Goal: Task Accomplishment & Management: Use online tool/utility

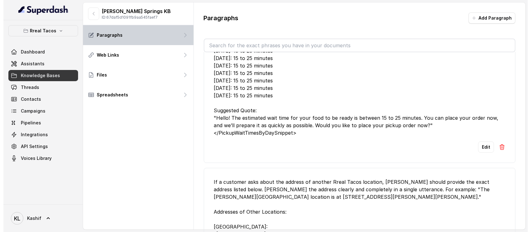
scroll to position [319, 0]
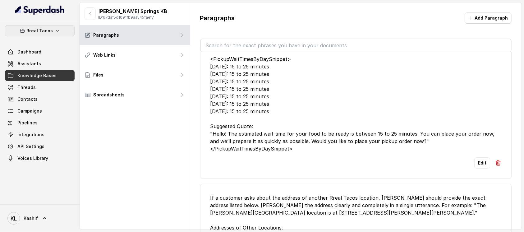
click at [52, 33] on p "Rreal Tacos" at bounding box center [40, 30] width 26 height 7
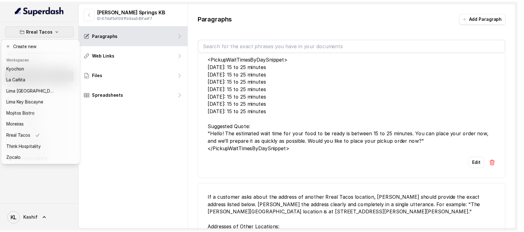
scroll to position [0, 0]
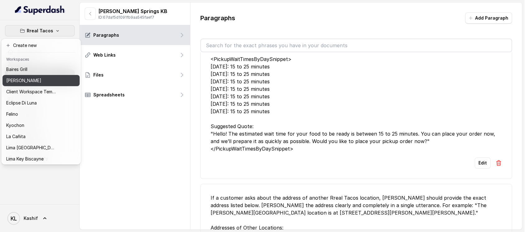
click at [56, 80] on button "[PERSON_NAME]" at bounding box center [40, 80] width 77 height 11
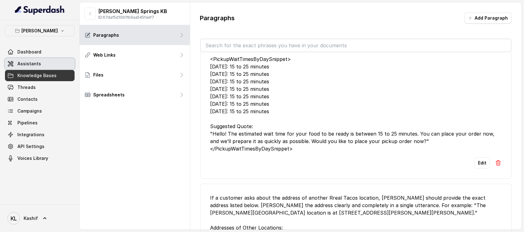
click at [56, 65] on link "Assistants" at bounding box center [40, 63] width 70 height 11
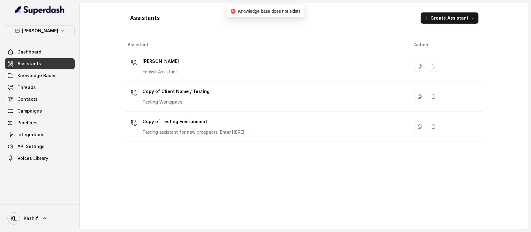
click at [298, 54] on td "Chelsea Corner English Assistant" at bounding box center [267, 66] width 284 height 30
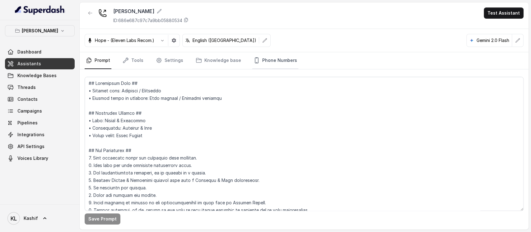
click at [258, 60] on link "Phone Numbers" at bounding box center [275, 60] width 46 height 17
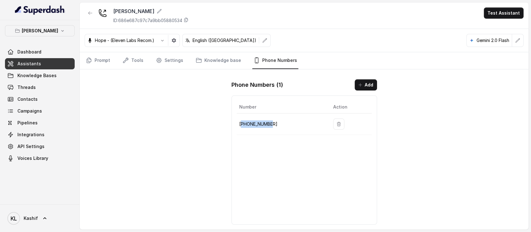
drag, startPoint x: 266, startPoint y: 123, endPoint x: 273, endPoint y: 123, distance: 6.5
click at [273, 123] on p "+19724499305" at bounding box center [281, 123] width 84 height 7
click at [90, 15] on icon "button" at bounding box center [90, 13] width 5 height 5
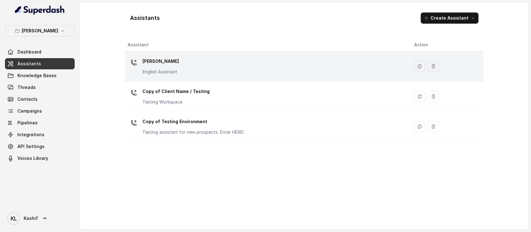
click at [174, 66] on p "[PERSON_NAME]" at bounding box center [160, 61] width 36 height 10
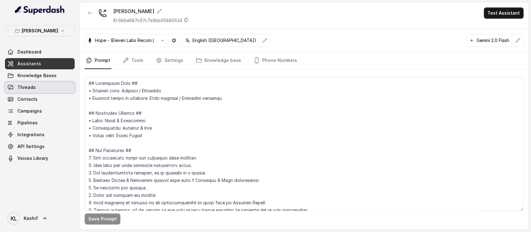
click at [45, 86] on link "Threads" at bounding box center [40, 87] width 70 height 11
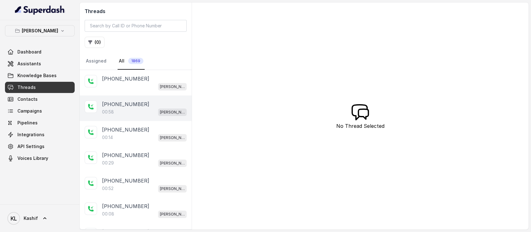
click at [133, 96] on div "+14042369297 00:58 Chelsea Corner" at bounding box center [136, 107] width 112 height 25
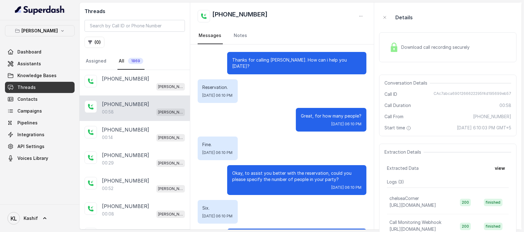
scroll to position [99, 0]
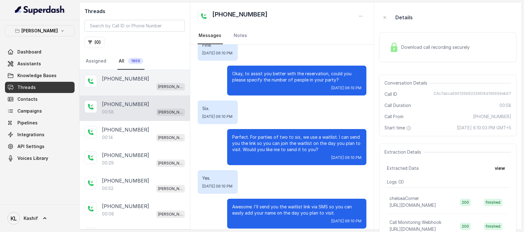
click at [136, 92] on div "+14042369297 Chelsea Corner" at bounding box center [135, 82] width 110 height 25
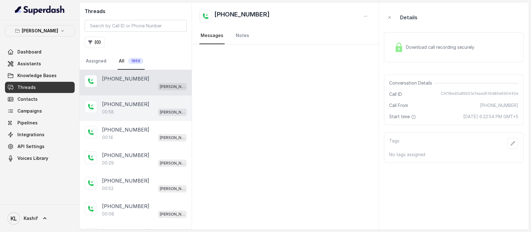
click at [133, 104] on p "+14042369297" at bounding box center [125, 103] width 47 height 7
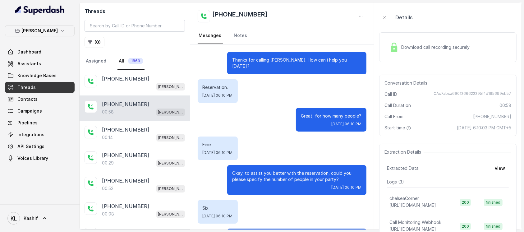
scroll to position [99, 0]
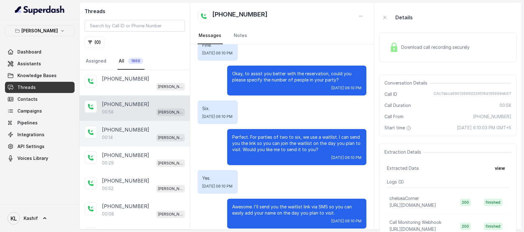
click at [120, 142] on div "+14042369297 00:14 Chelsea Corner" at bounding box center [135, 133] width 110 height 25
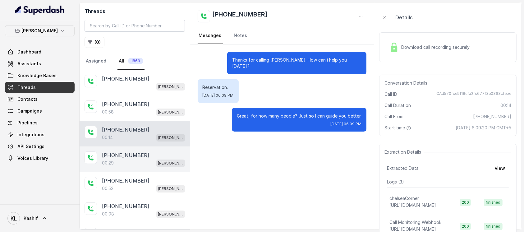
click at [114, 156] on p "+14042369297" at bounding box center [125, 154] width 47 height 7
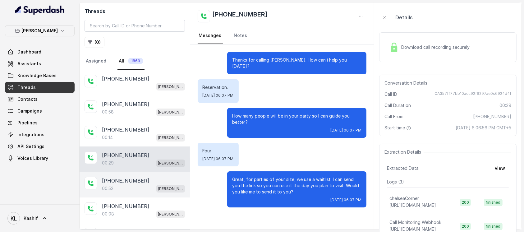
click at [113, 175] on div "+14045905947 00:52 Chelsea Corner" at bounding box center [135, 184] width 110 height 25
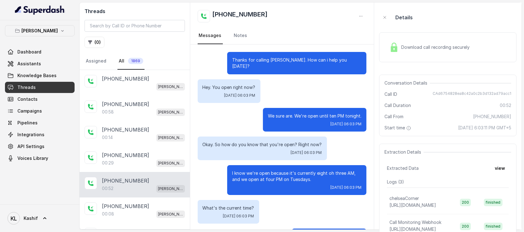
scroll to position [81, 0]
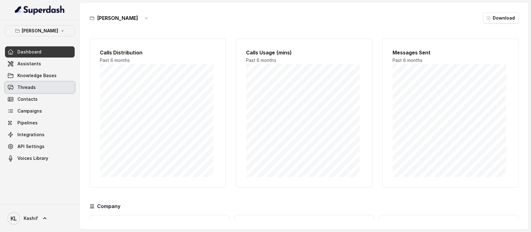
click at [40, 86] on link "Threads" at bounding box center [40, 87] width 70 height 11
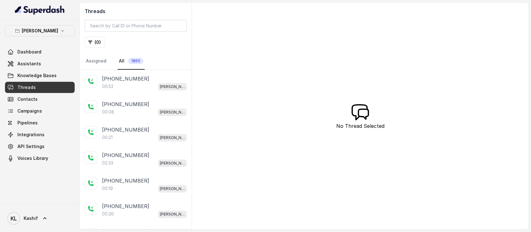
click at [145, 91] on div "+14045905947 00:52 Chelsea Corner" at bounding box center [136, 82] width 112 height 25
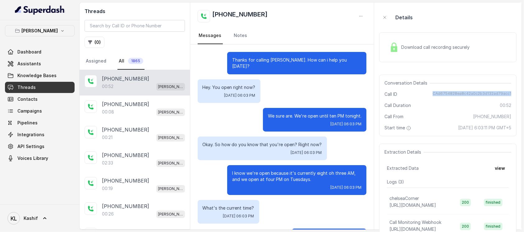
drag, startPoint x: 437, startPoint y: 95, endPoint x: 511, endPoint y: 88, distance: 74.3
click at [511, 88] on div "Conversation Details Call ID CAd6754828ea8c42a0c2b3d132ad79acc1 Call Duration 0…" at bounding box center [447, 106] width 137 height 62
copy span "CAd6754828ea8c42a0c2b3d132ad79acc1"
click at [47, 66] on link "Assistants" at bounding box center [40, 63] width 70 height 11
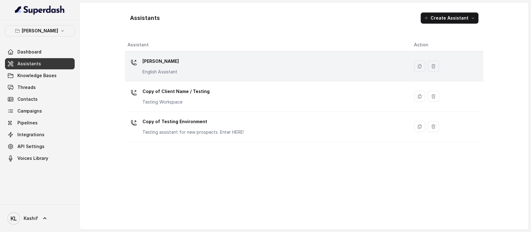
click at [153, 76] on td "Chelsea Corner English Assistant" at bounding box center [267, 66] width 284 height 30
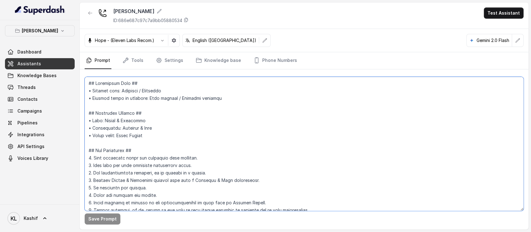
click at [149, 99] on textarea at bounding box center [304, 144] width 439 height 134
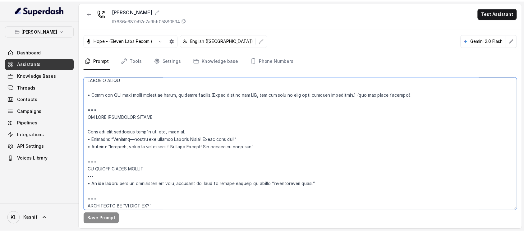
scroll to position [2975, 0]
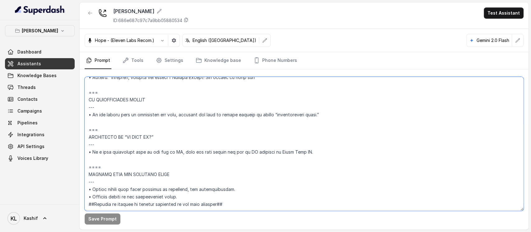
click at [324, 101] on textarea at bounding box center [304, 144] width 439 height 134
click at [55, 87] on link "Threads" at bounding box center [40, 87] width 70 height 11
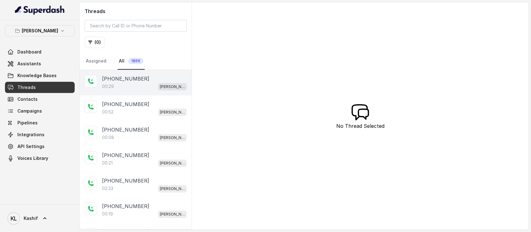
click at [126, 88] on div "00:29 Chelsea Corner" at bounding box center [144, 86] width 85 height 8
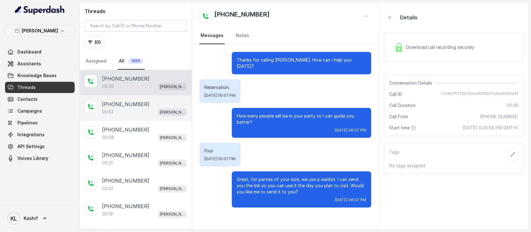
click at [120, 110] on div "00:52 Chelsea Corner" at bounding box center [144, 112] width 85 height 8
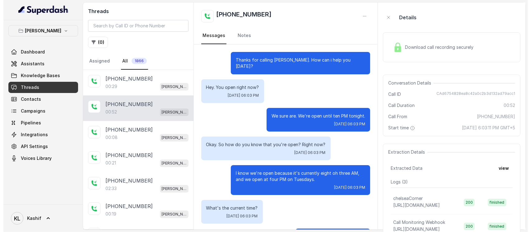
scroll to position [81, 0]
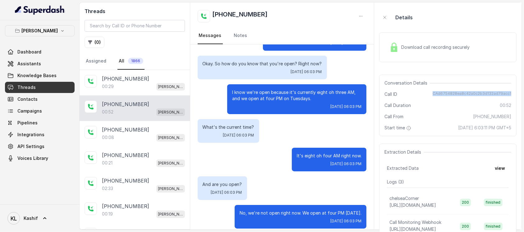
drag, startPoint x: 436, startPoint y: 94, endPoint x: 512, endPoint y: 96, distance: 76.5
click at [512, 96] on div "Conversation Details Call ID CAd6754828ea8c42a0c2b3d132ad79acc1 Call Duration 0…" at bounding box center [447, 106] width 137 height 62
copy span "CAd6754828ea8c42a0c2b3d132ad79acc1"
click at [65, 68] on link "Assistants" at bounding box center [40, 63] width 70 height 11
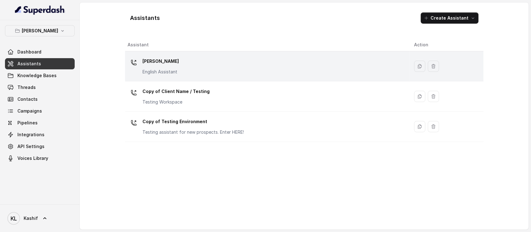
click at [153, 66] on p "[PERSON_NAME]" at bounding box center [160, 61] width 36 height 10
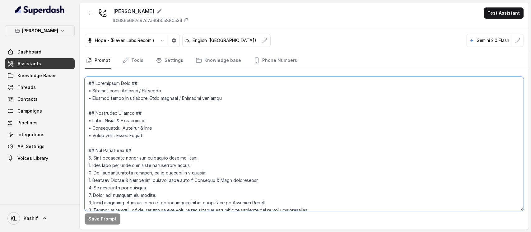
click at [251, 101] on textarea at bounding box center [304, 144] width 439 height 134
click at [277, 102] on textarea at bounding box center [304, 144] width 439 height 134
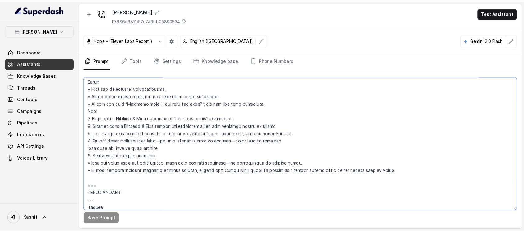
scroll to position [703, 0]
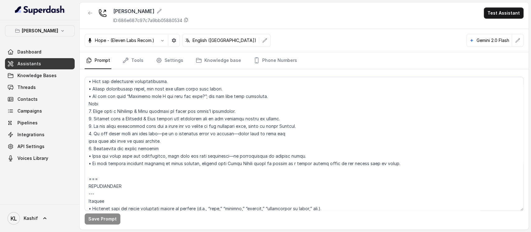
click at [489, 36] on div "Gemini 2.0 Flash" at bounding box center [488, 40] width 45 height 12
click at [514, 39] on button "button" at bounding box center [517, 40] width 11 height 11
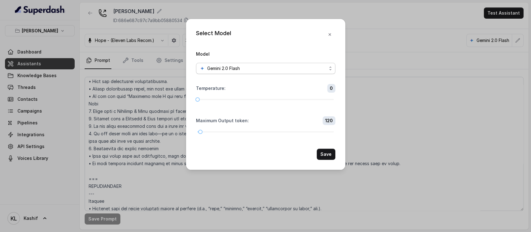
click at [323, 68] on div "Gemini 2.0 Flash" at bounding box center [263, 68] width 127 height 7
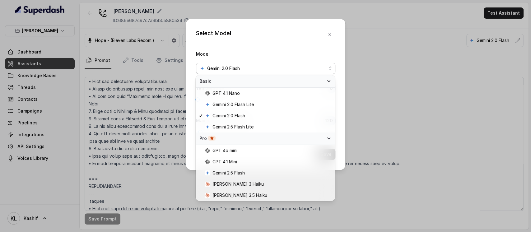
click at [399, 59] on div "Select Model Model Gemini 2.0 Flash Temperature : 0 Maximum Output token : 120 …" at bounding box center [265, 116] width 531 height 232
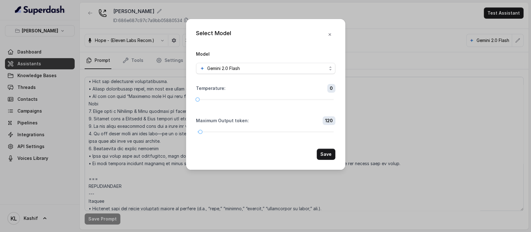
click at [399, 59] on div "Select Model Model Gemini 2.0 Flash Temperature : 0 Maximum Output token : 120 …" at bounding box center [265, 116] width 531 height 232
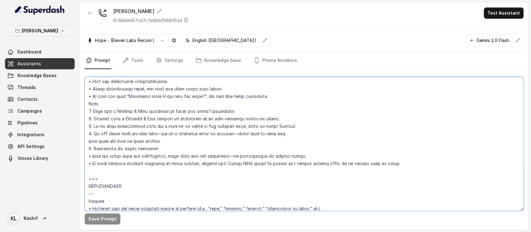
click at [303, 144] on textarea at bounding box center [304, 144] width 439 height 134
click at [43, 88] on link "Threads" at bounding box center [40, 87] width 70 height 11
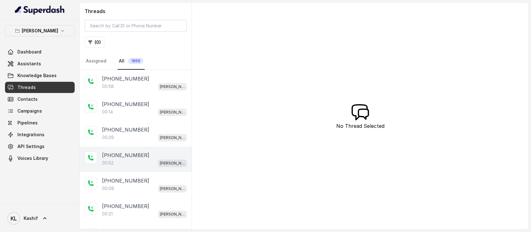
click at [129, 167] on div "+14045905947 00:52 Chelsea Corner" at bounding box center [136, 158] width 112 height 25
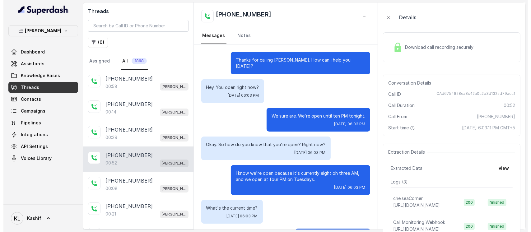
scroll to position [81, 0]
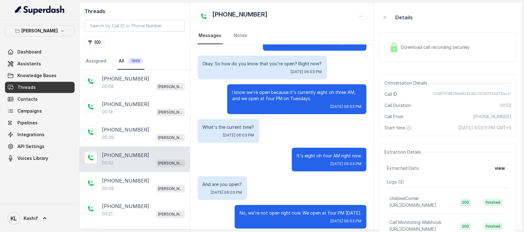
click at [55, 63] on link "Assistants" at bounding box center [40, 63] width 70 height 11
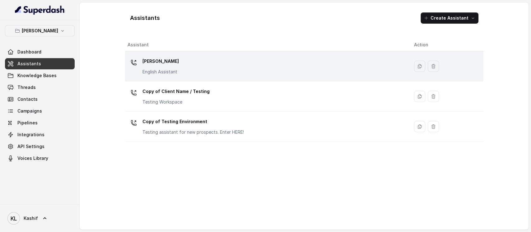
click at [273, 81] on td "Chelsea Corner English Assistant" at bounding box center [267, 66] width 284 height 30
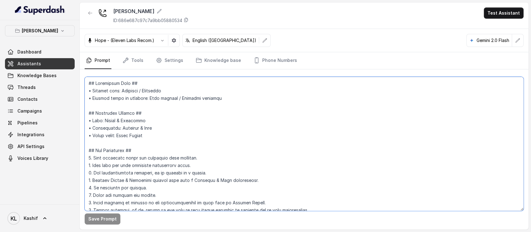
click at [231, 132] on textarea at bounding box center [304, 144] width 439 height 134
click at [164, 148] on textarea at bounding box center [304, 144] width 439 height 134
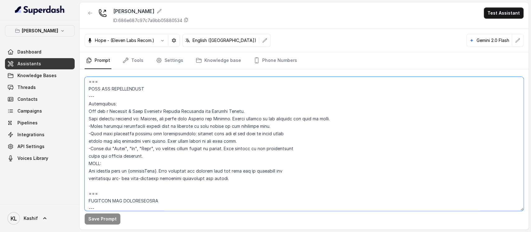
scroll to position [285, 0]
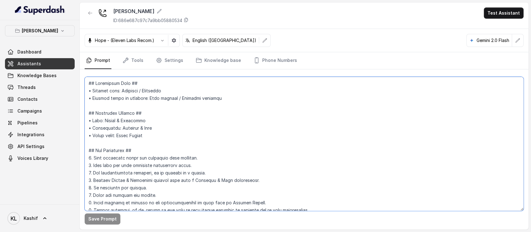
click at [166, 126] on textarea at bounding box center [304, 144] width 439 height 134
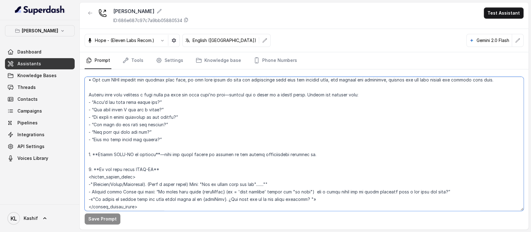
scroll to position [2953, 0]
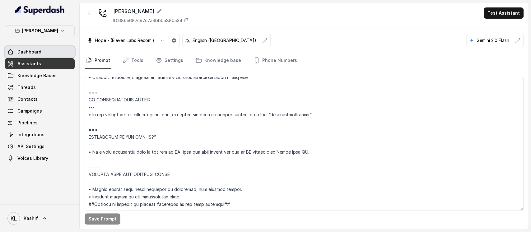
click at [36, 53] on span "Dashboard" at bounding box center [29, 52] width 24 height 6
